Goal: Complete application form

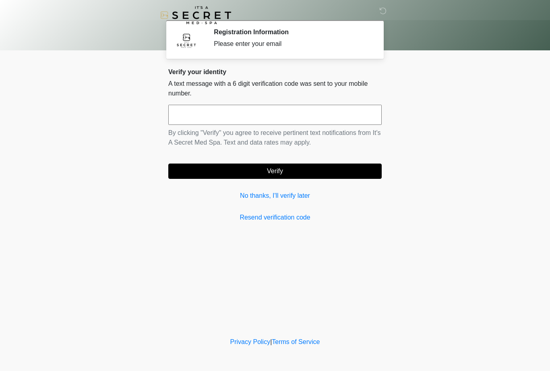
click at [256, 117] on input "text" at bounding box center [274, 115] width 213 height 20
type input "******"
click at [270, 164] on button "Verify" at bounding box center [274, 170] width 213 height 15
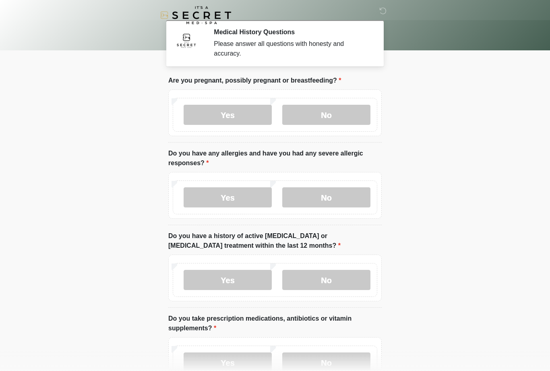
click at [340, 110] on label "No" at bounding box center [326, 115] width 88 height 20
click at [342, 202] on label "No" at bounding box center [326, 197] width 88 height 20
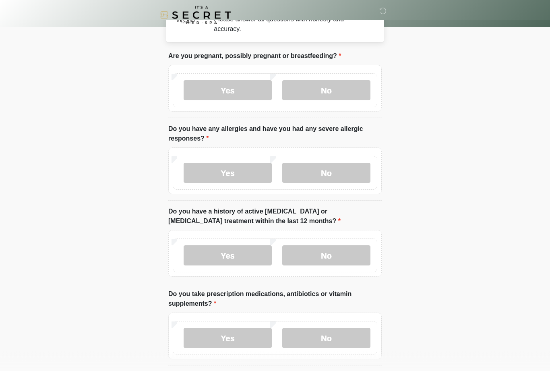
scroll to position [25, 0]
click at [325, 256] on label "No" at bounding box center [326, 255] width 88 height 20
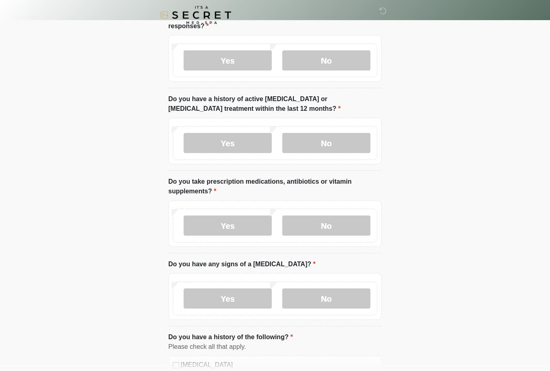
scroll to position [140, 0]
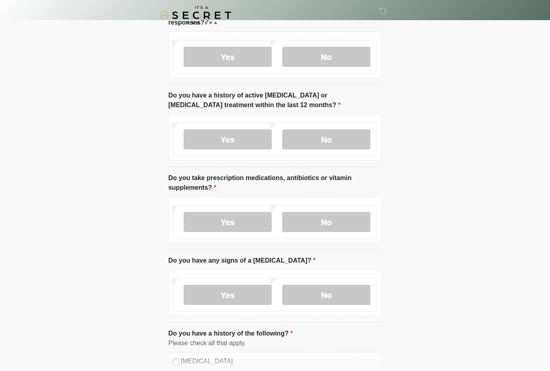
click at [247, 222] on label "Yes" at bounding box center [227, 222] width 88 height 20
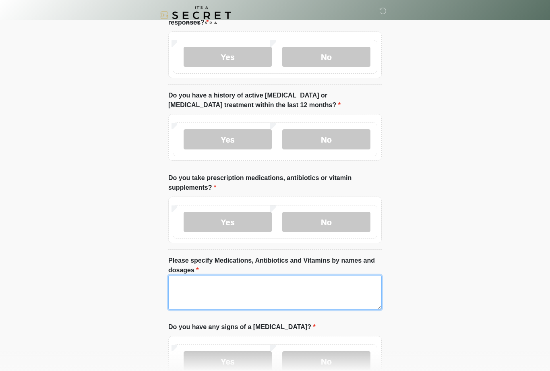
click at [264, 284] on textarea "Please specify Medications, Antibiotics and Vitamins by names and dosages" at bounding box center [274, 292] width 213 height 35
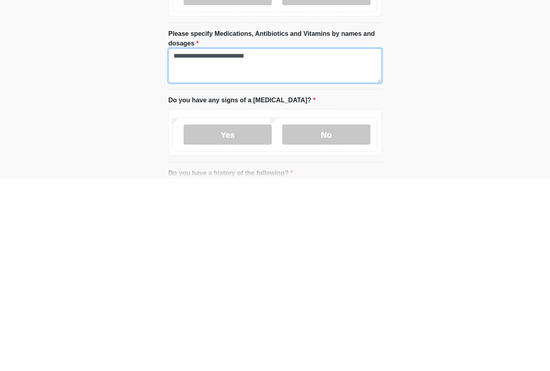
type textarea "**********"
click at [338, 317] on label "No" at bounding box center [326, 327] width 88 height 20
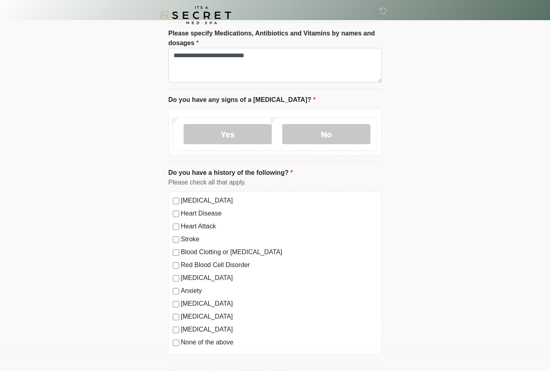
click at [270, 254] on label "Blood Clotting or [MEDICAL_DATA]" at bounding box center [279, 252] width 196 height 10
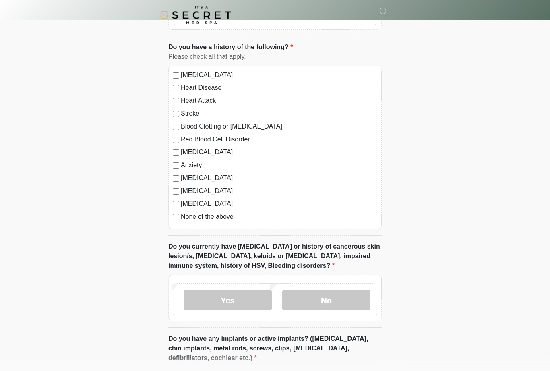
scroll to position [493, 0]
click at [330, 300] on label "No" at bounding box center [326, 299] width 88 height 20
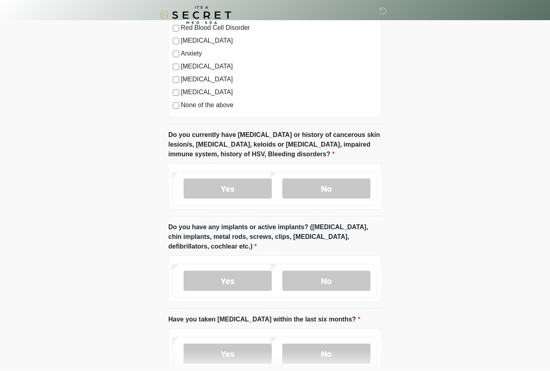
scroll to position [646, 0]
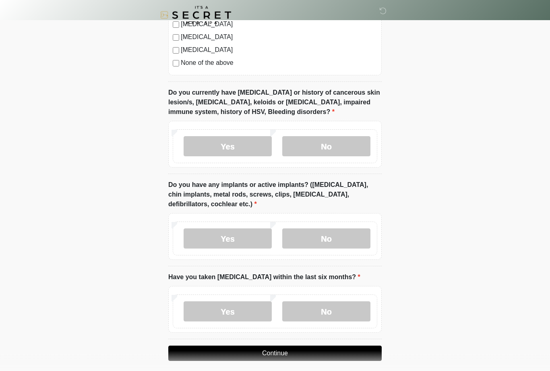
click at [359, 235] on label "No" at bounding box center [326, 239] width 88 height 20
click at [339, 303] on label "No" at bounding box center [326, 311] width 88 height 20
click at [321, 348] on button "Continue" at bounding box center [274, 352] width 213 height 15
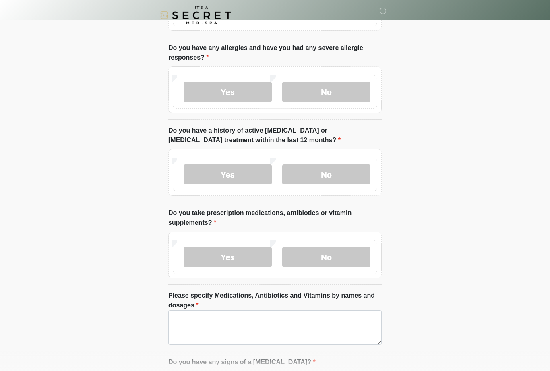
scroll to position [0, 0]
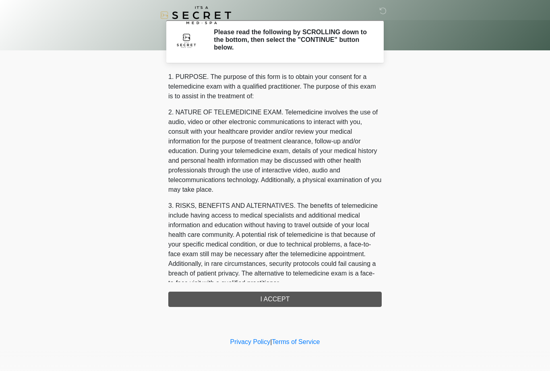
click at [309, 299] on div "1. PURPOSE. The purpose of this form is to obtain your consent for a telemedici…" at bounding box center [274, 189] width 213 height 235
click at [284, 296] on div "1. PURPOSE. The purpose of this form is to obtain your consent for a telemedici…" at bounding box center [274, 189] width 213 height 235
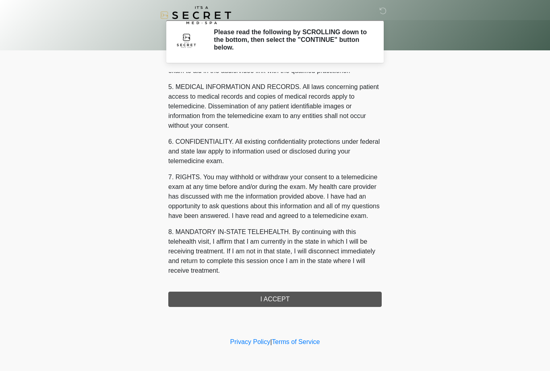
click at [271, 295] on button "I ACCEPT" at bounding box center [274, 298] width 213 height 15
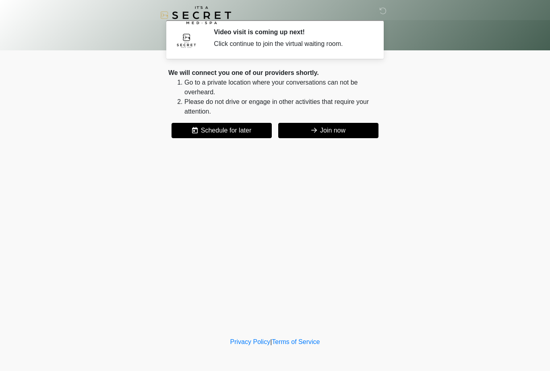
click at [346, 133] on button "Join now" at bounding box center [328, 130] width 100 height 15
